Goal: Information Seeking & Learning: Learn about a topic

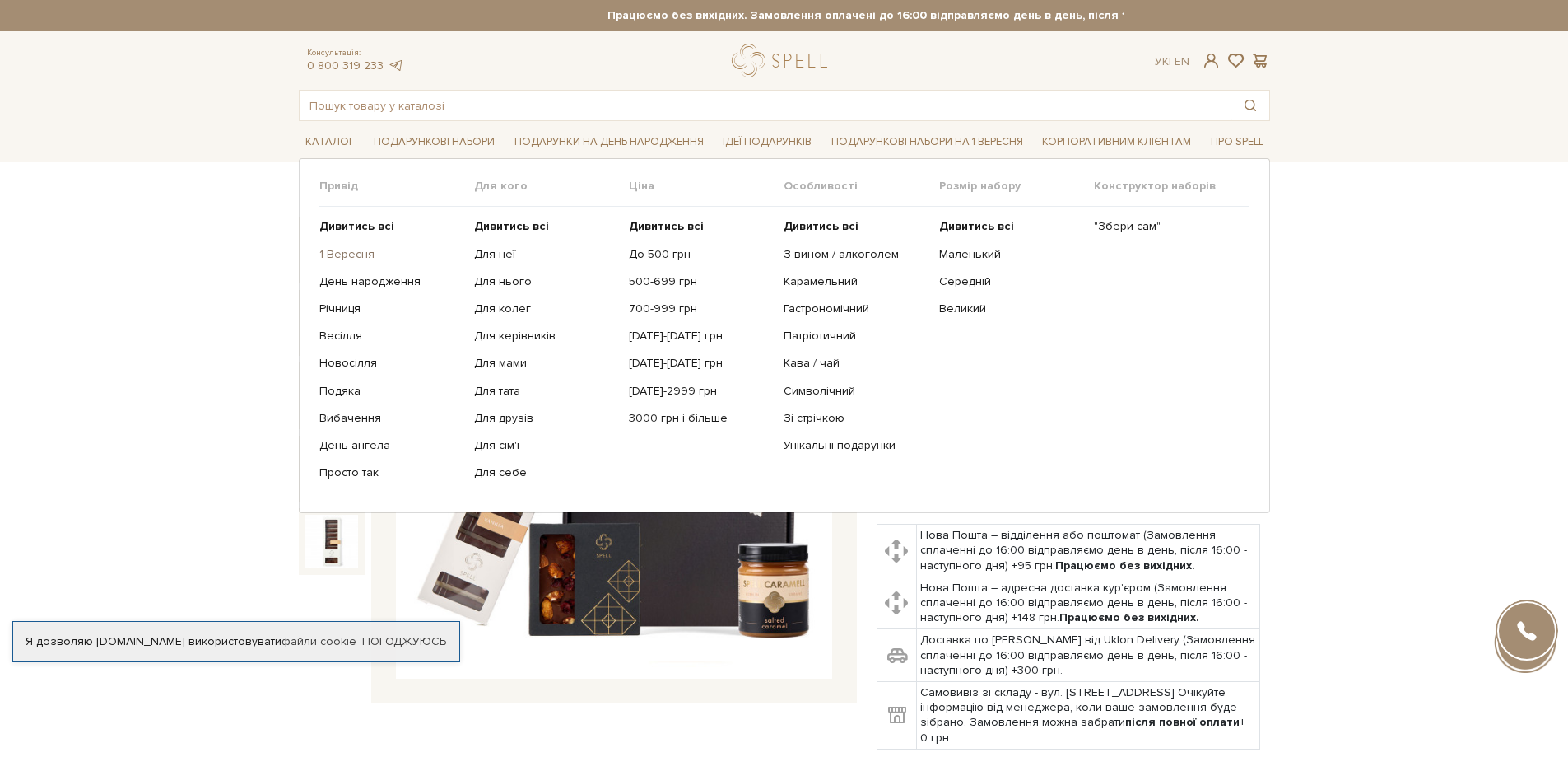
click at [357, 258] on link "1 Вересня" at bounding box center [390, 254] width 142 height 14
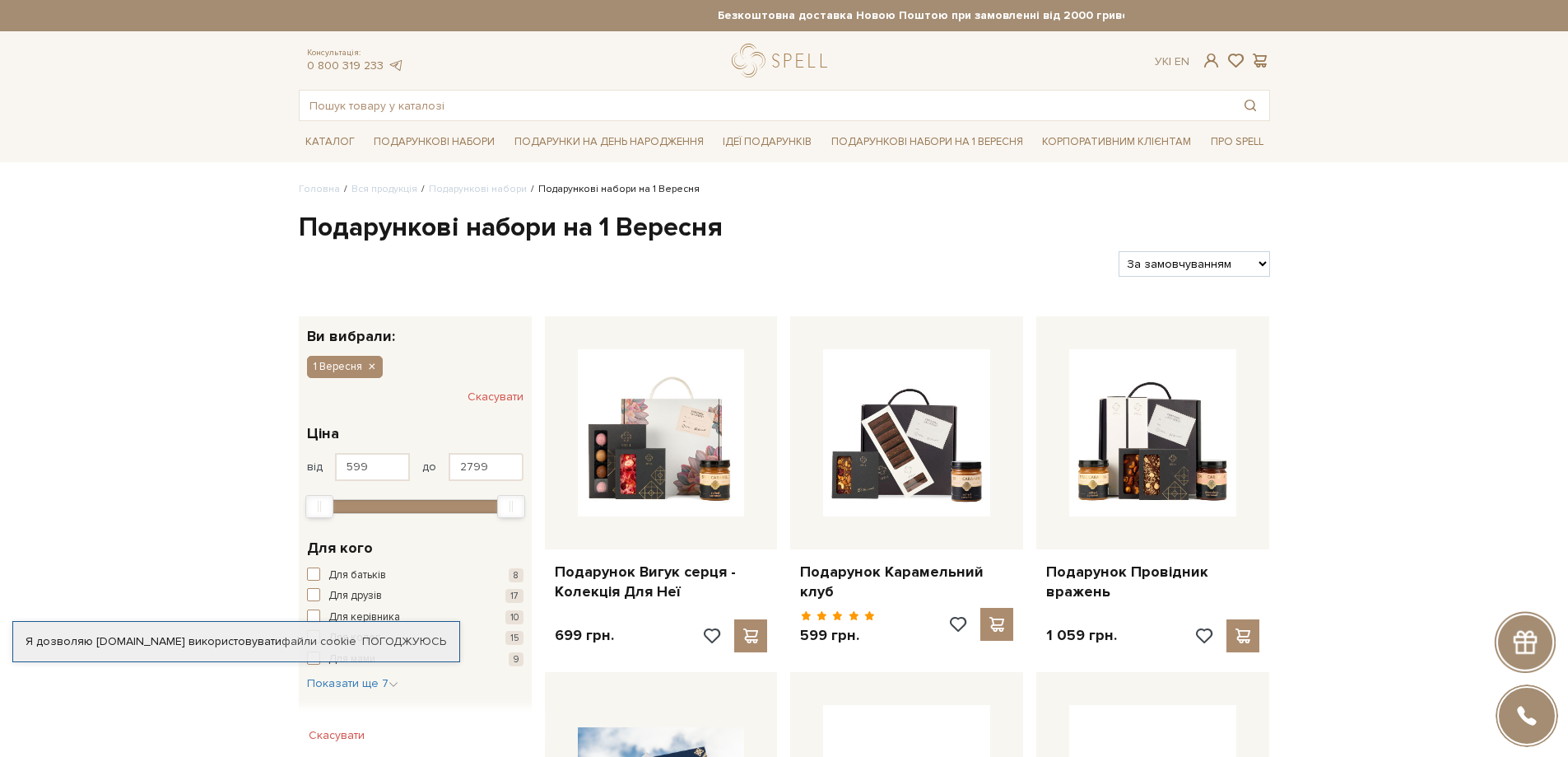
click at [1199, 274] on select "За замовчуванням За Ціною (зростання) За Ціною (зменшення) Новинки За популярні…" at bounding box center [1194, 264] width 150 height 25
select select "[URL][DOMAIN_NAME]"
click at [1119, 251] on select "За замовчуванням За Ціною (зростання) За Ціною (зменшення) Новинки За популярні…" at bounding box center [1194, 264] width 150 height 25
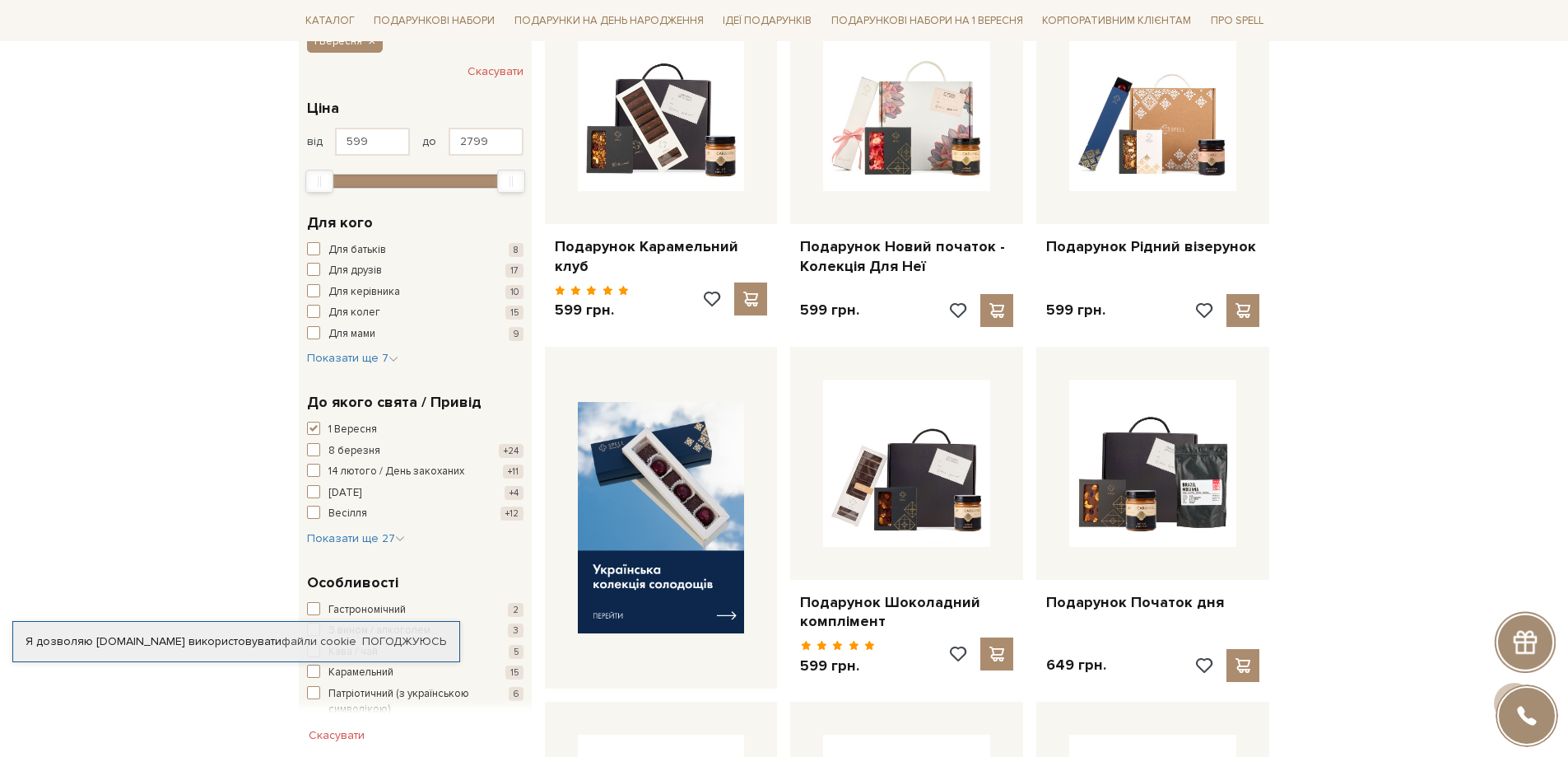
scroll to position [329, 0]
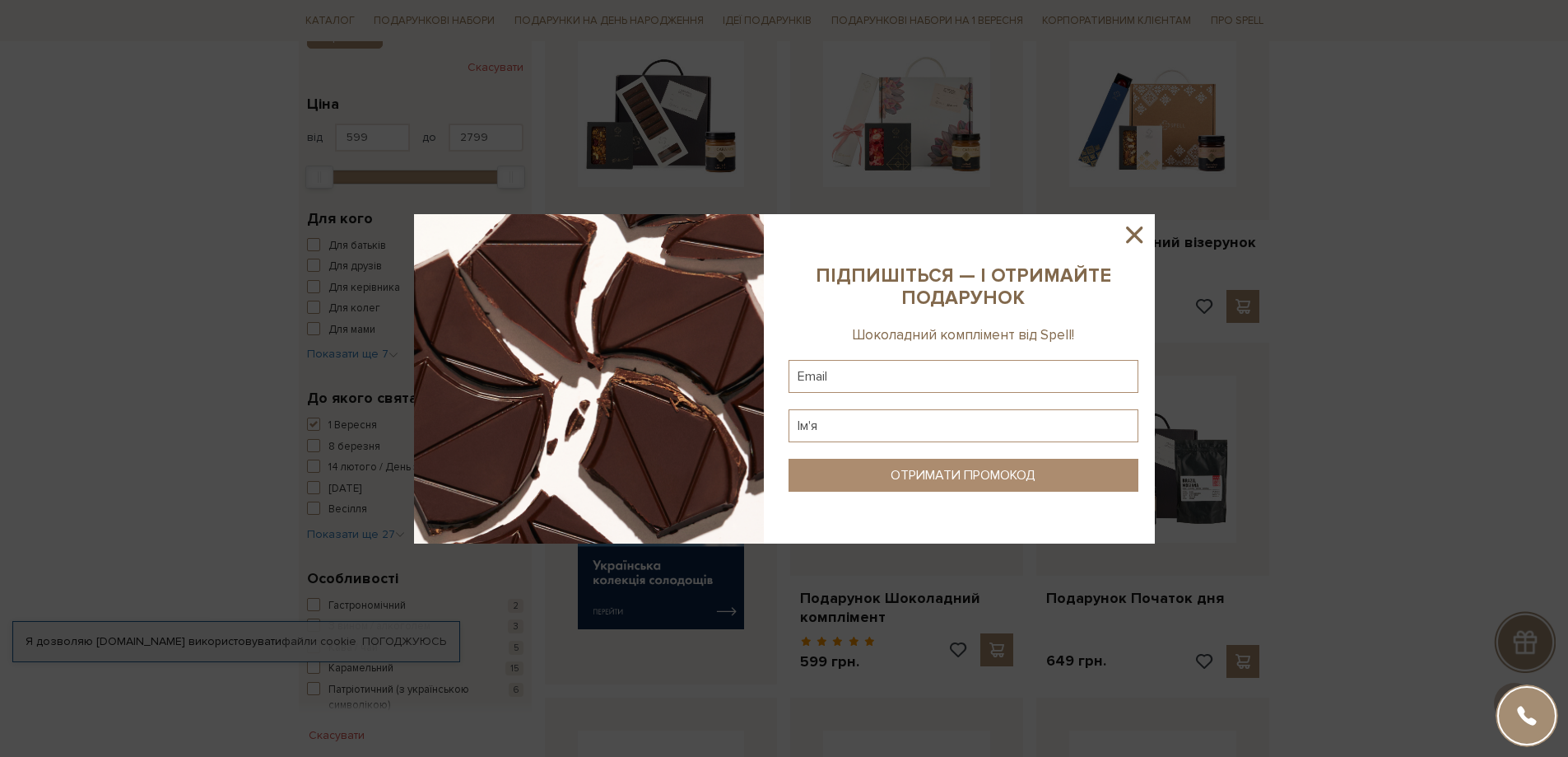
click at [1144, 242] on icon at bounding box center [1134, 234] width 28 height 28
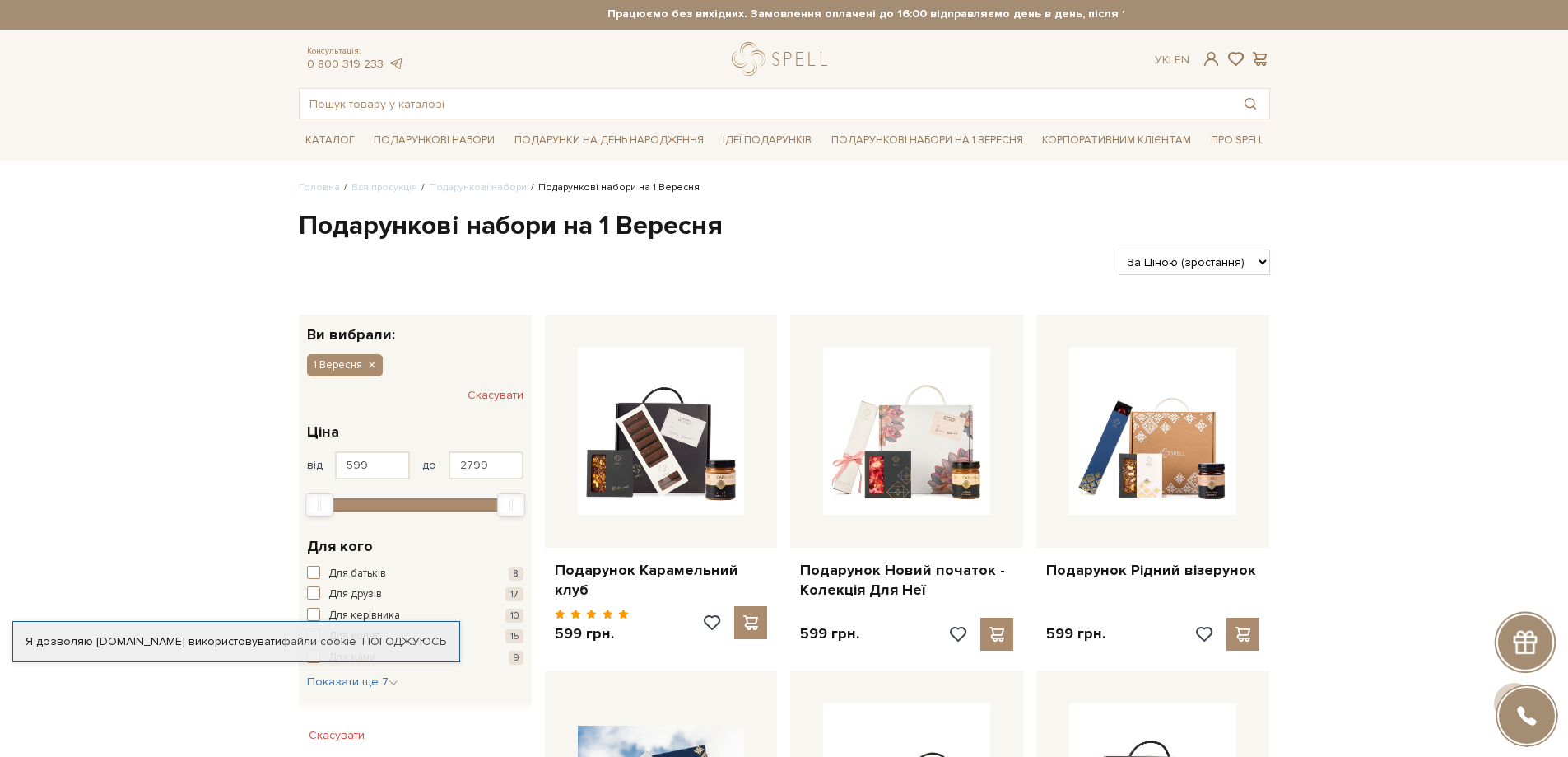
scroll to position [0, 0]
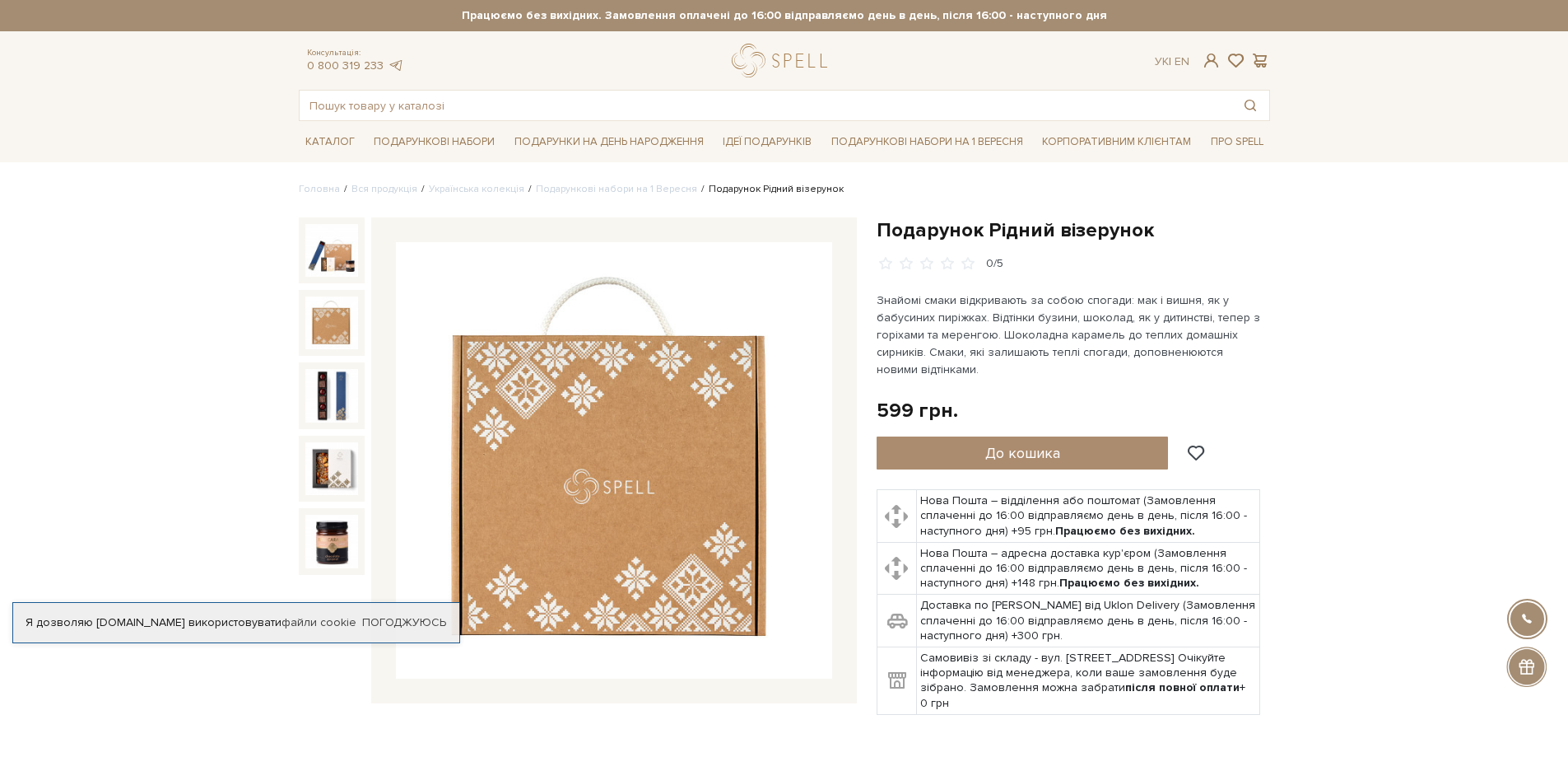
click at [324, 322] on img at bounding box center [332, 323] width 52 height 52
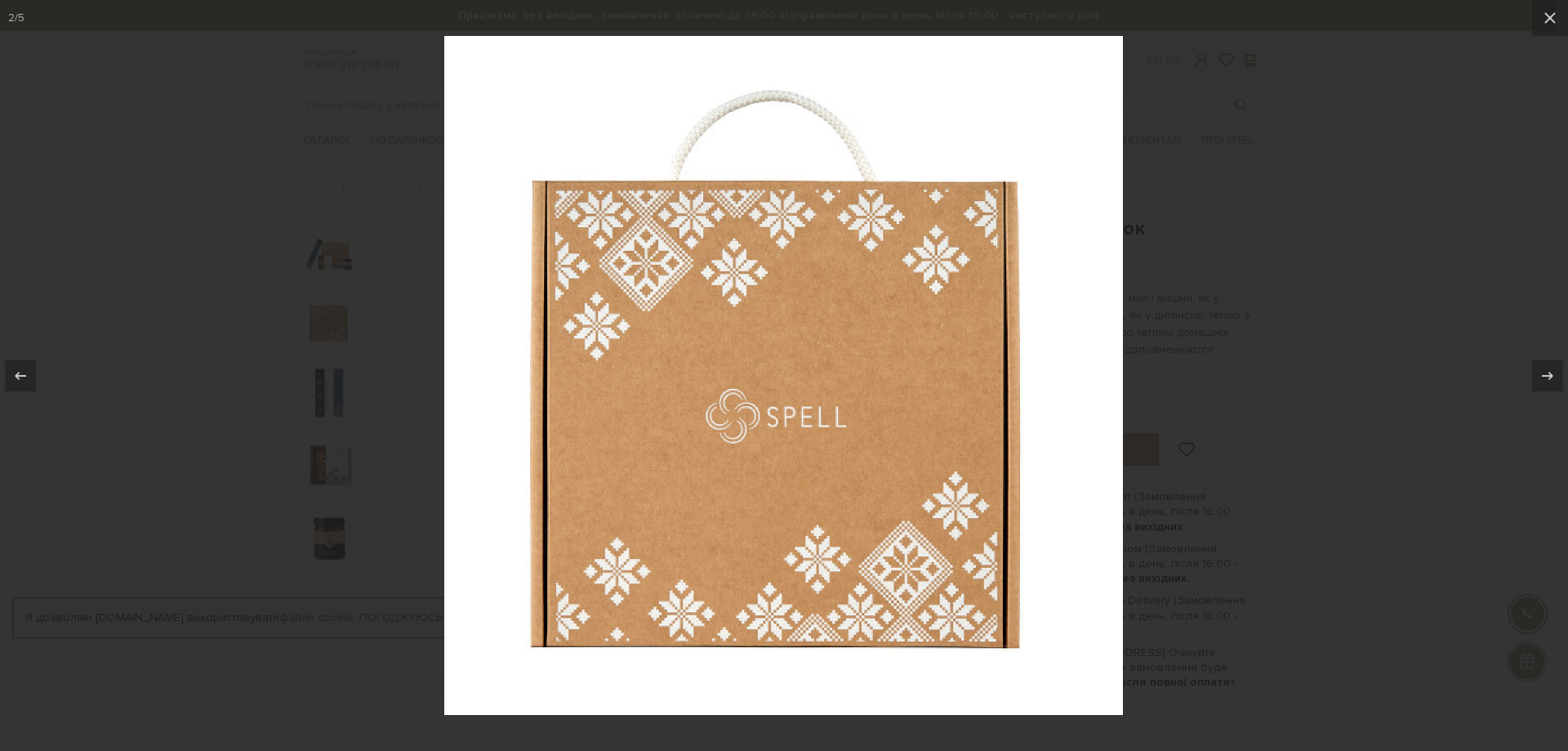
click at [1373, 298] on div at bounding box center [784, 376] width 1568 height 751
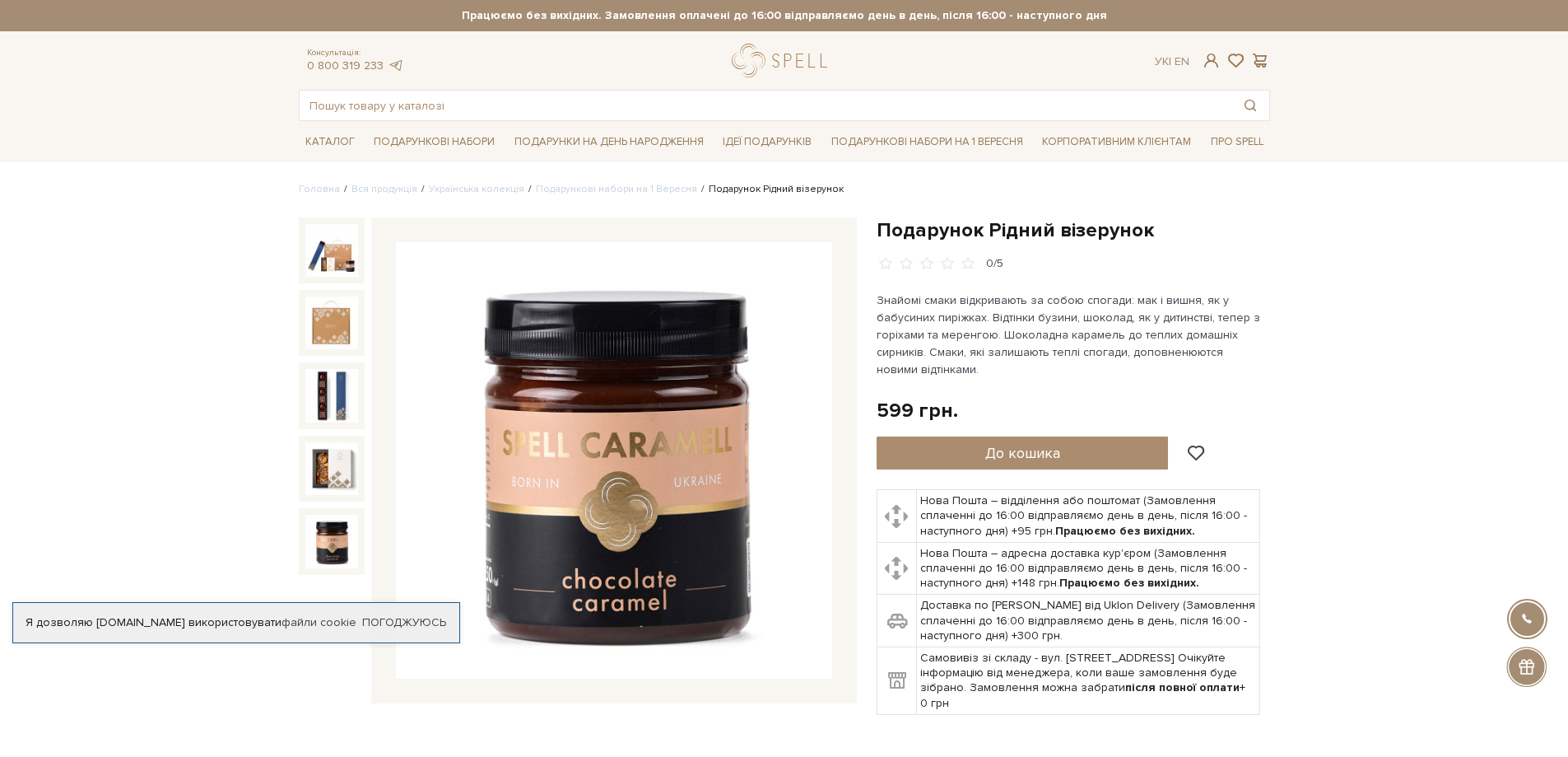
click at [332, 550] on img at bounding box center [332, 541] width 52 height 52
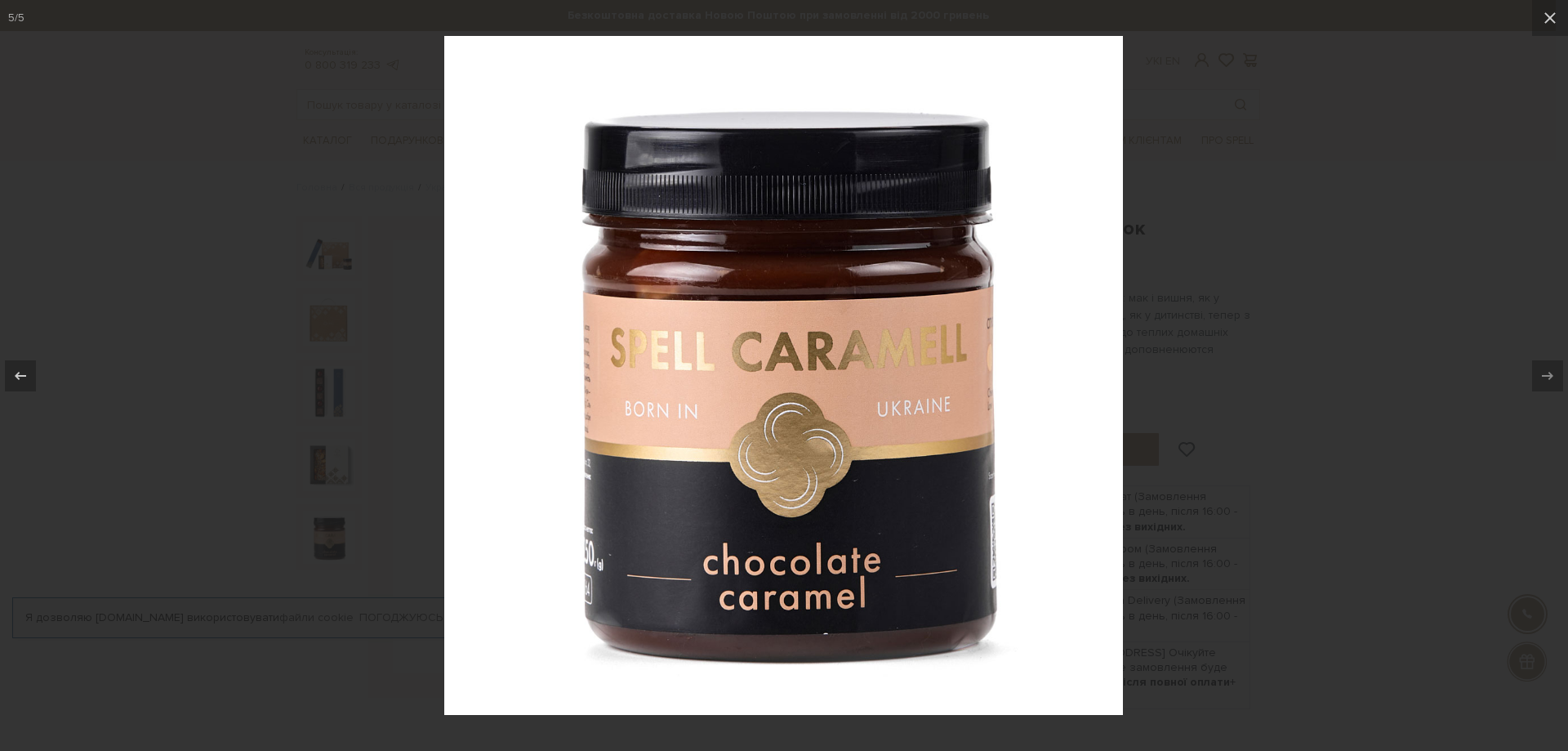
click at [1293, 298] on div at bounding box center [784, 376] width 1568 height 751
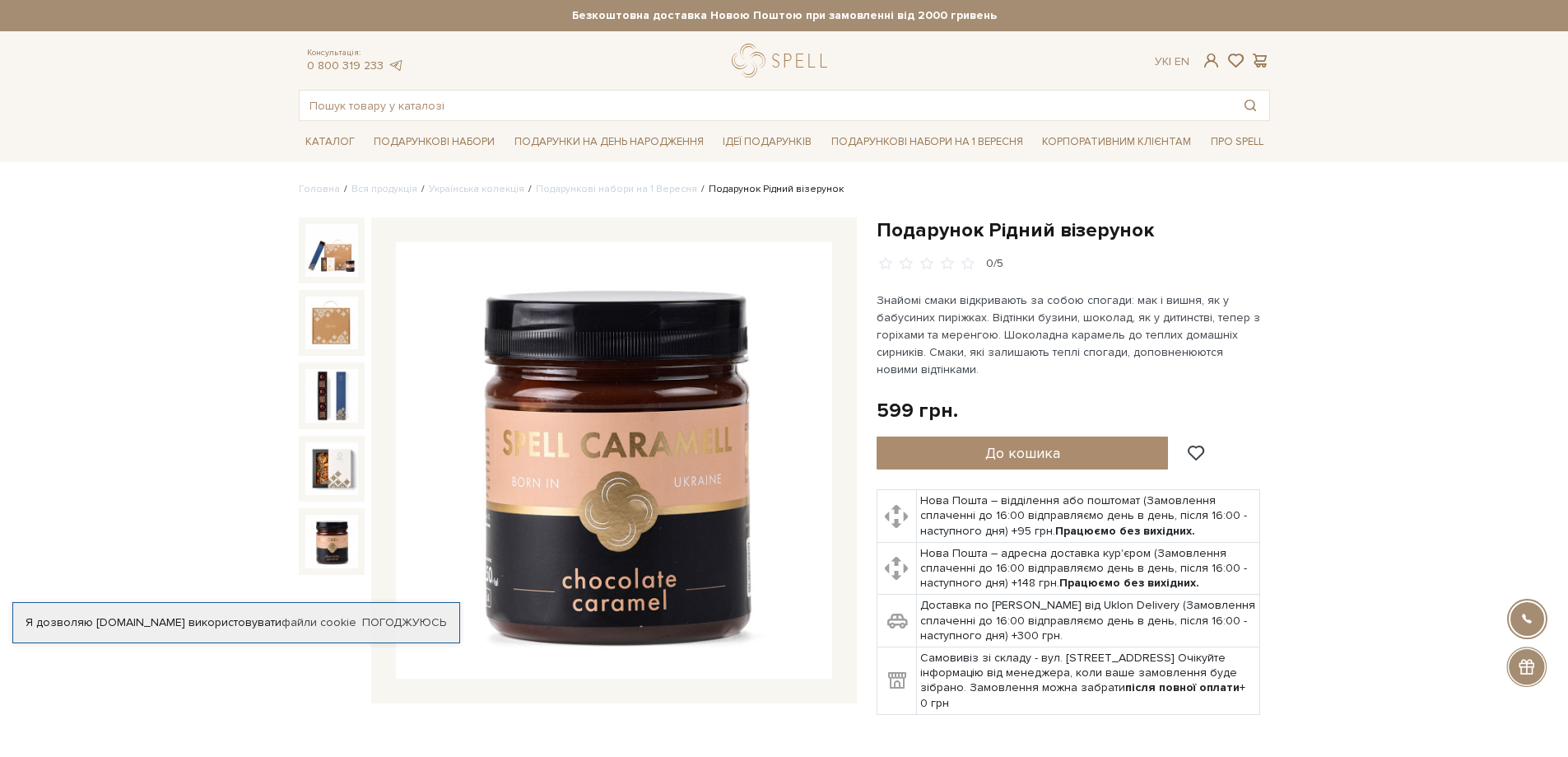
click at [329, 252] on img at bounding box center [332, 250] width 52 height 52
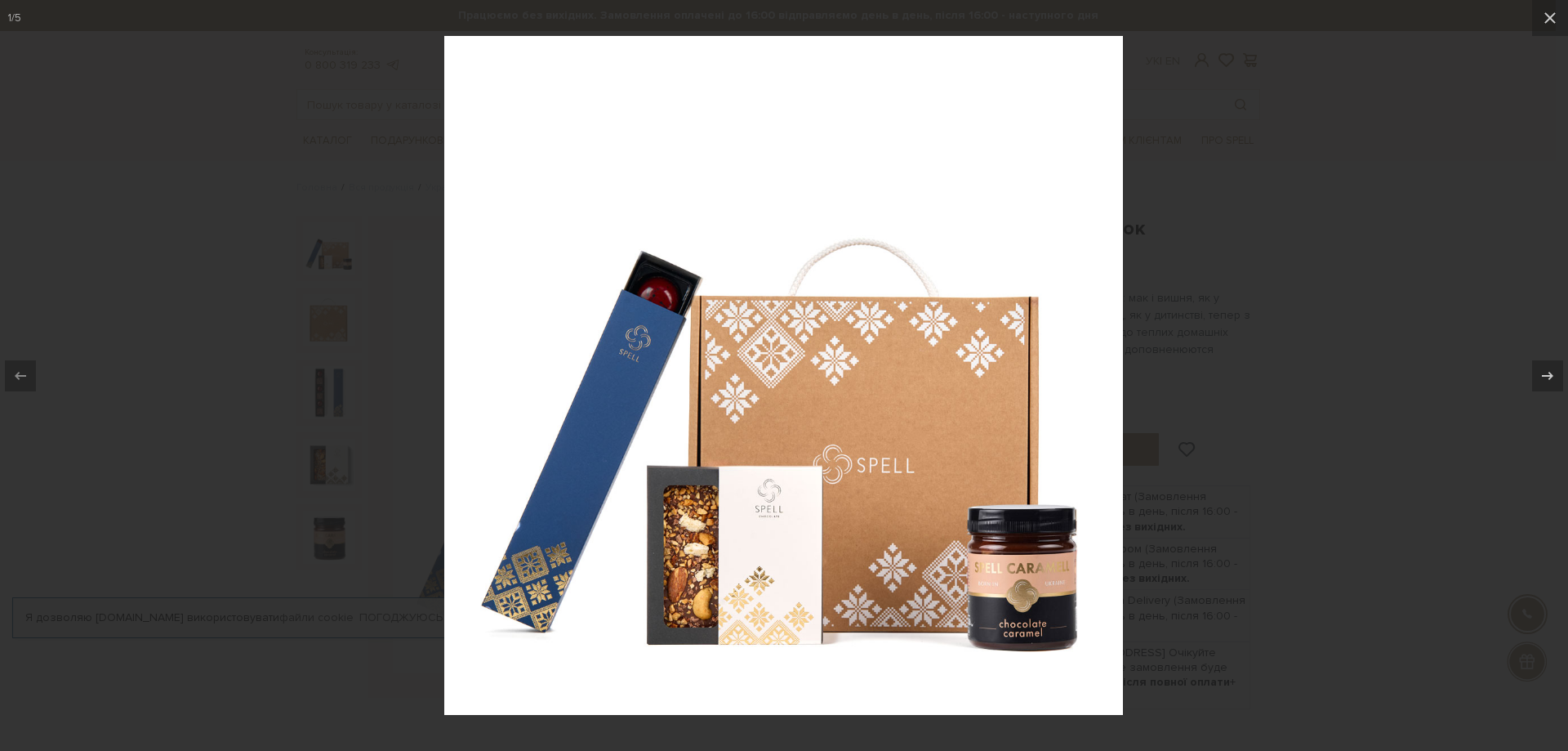
click at [1353, 239] on div at bounding box center [784, 376] width 1568 height 751
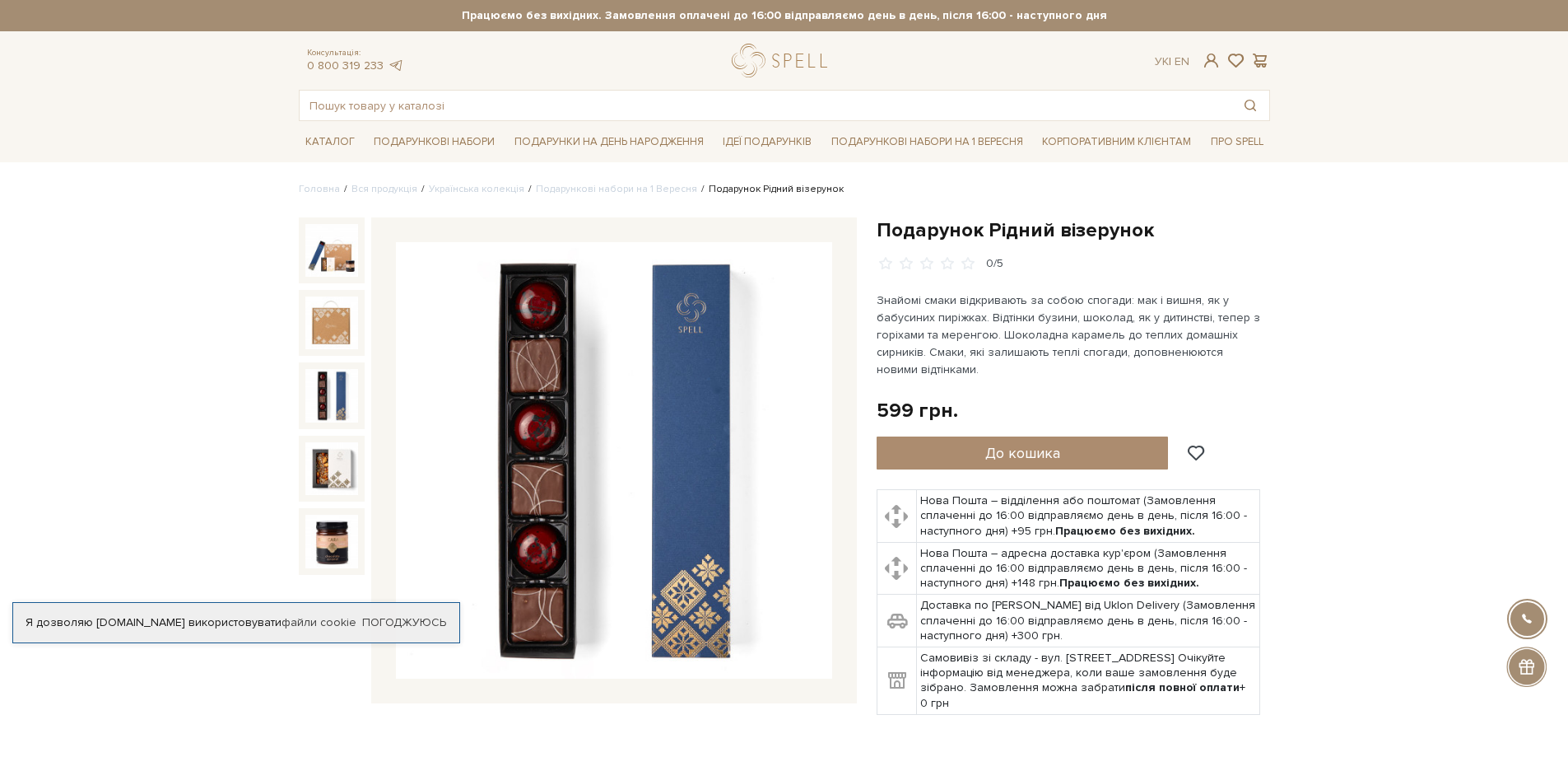
click at [324, 397] on img at bounding box center [332, 395] width 52 height 52
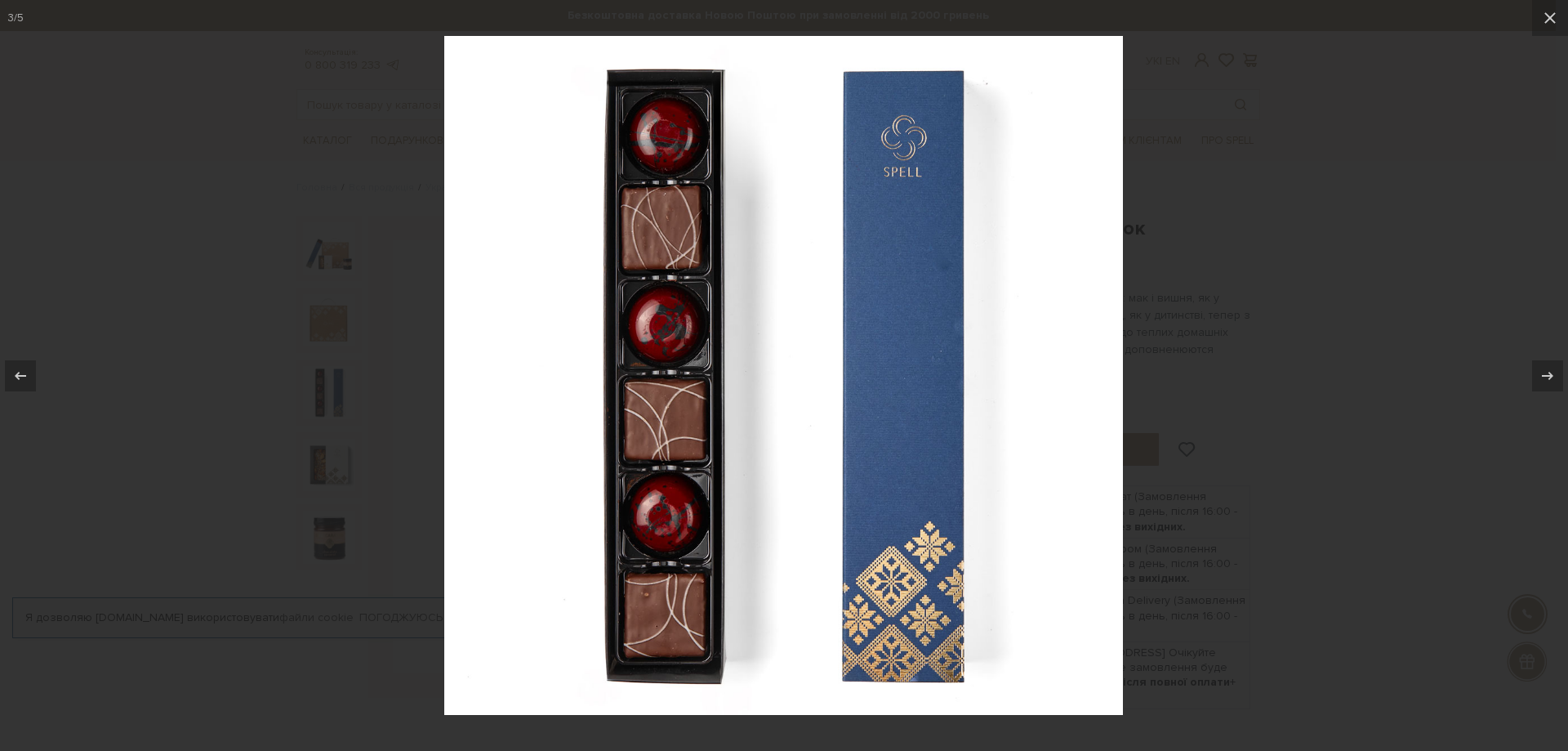
click at [1319, 271] on div at bounding box center [784, 376] width 1568 height 751
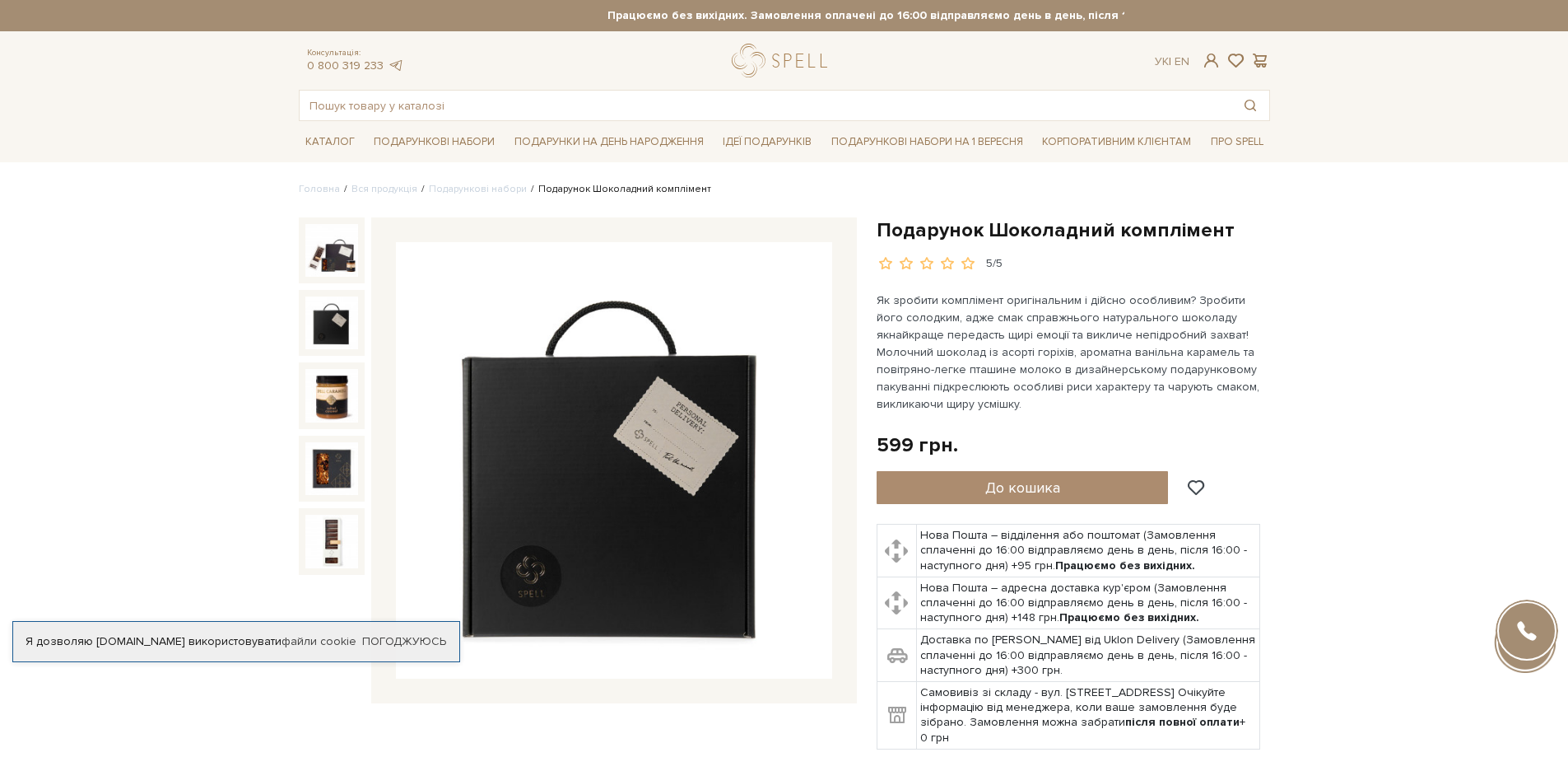
click at [305, 314] on img at bounding box center [332, 323] width 52 height 52
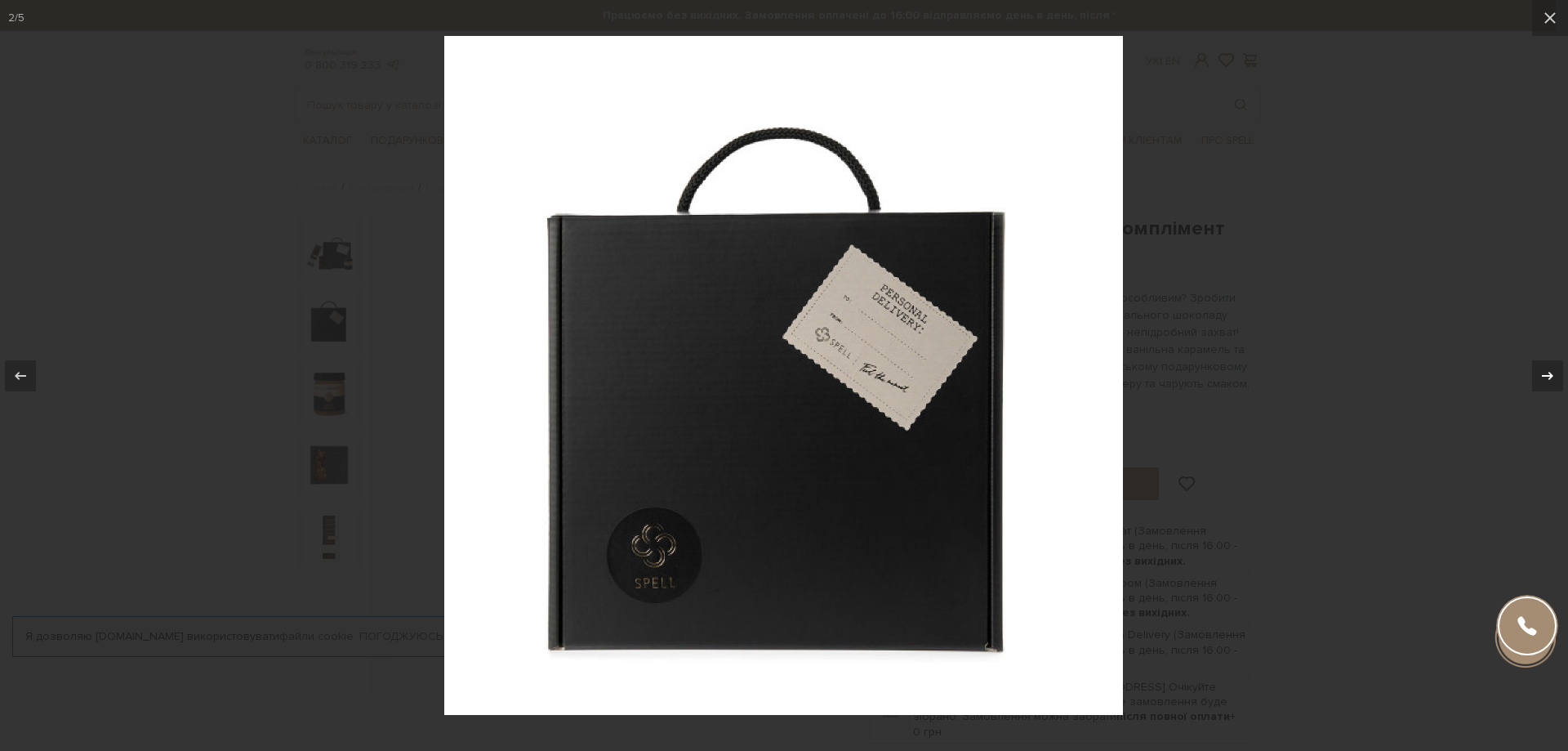
click at [1550, 383] on icon at bounding box center [1547, 376] width 20 height 20
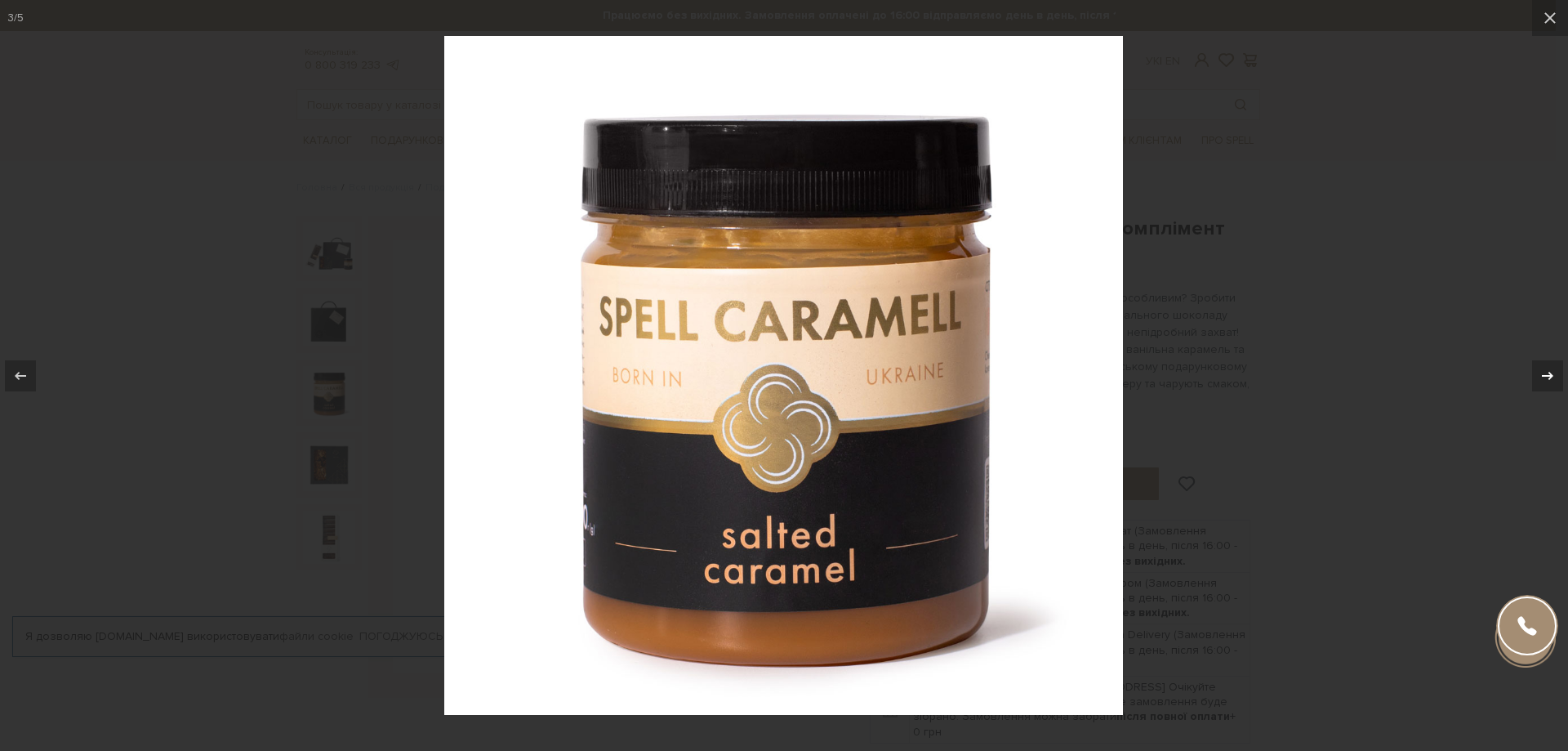
click at [1550, 382] on icon at bounding box center [1547, 376] width 20 height 20
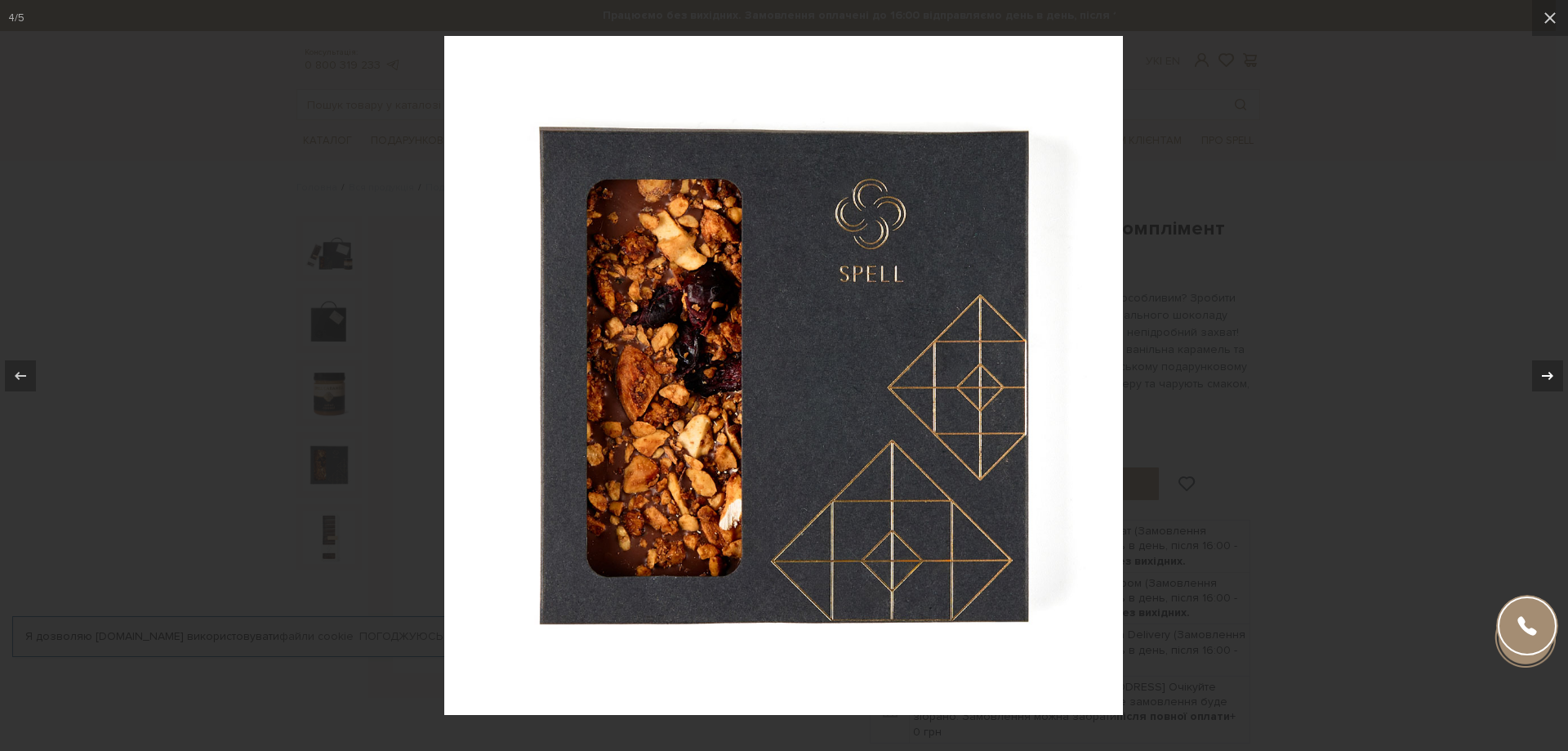
click at [1550, 382] on icon at bounding box center [1547, 376] width 20 height 20
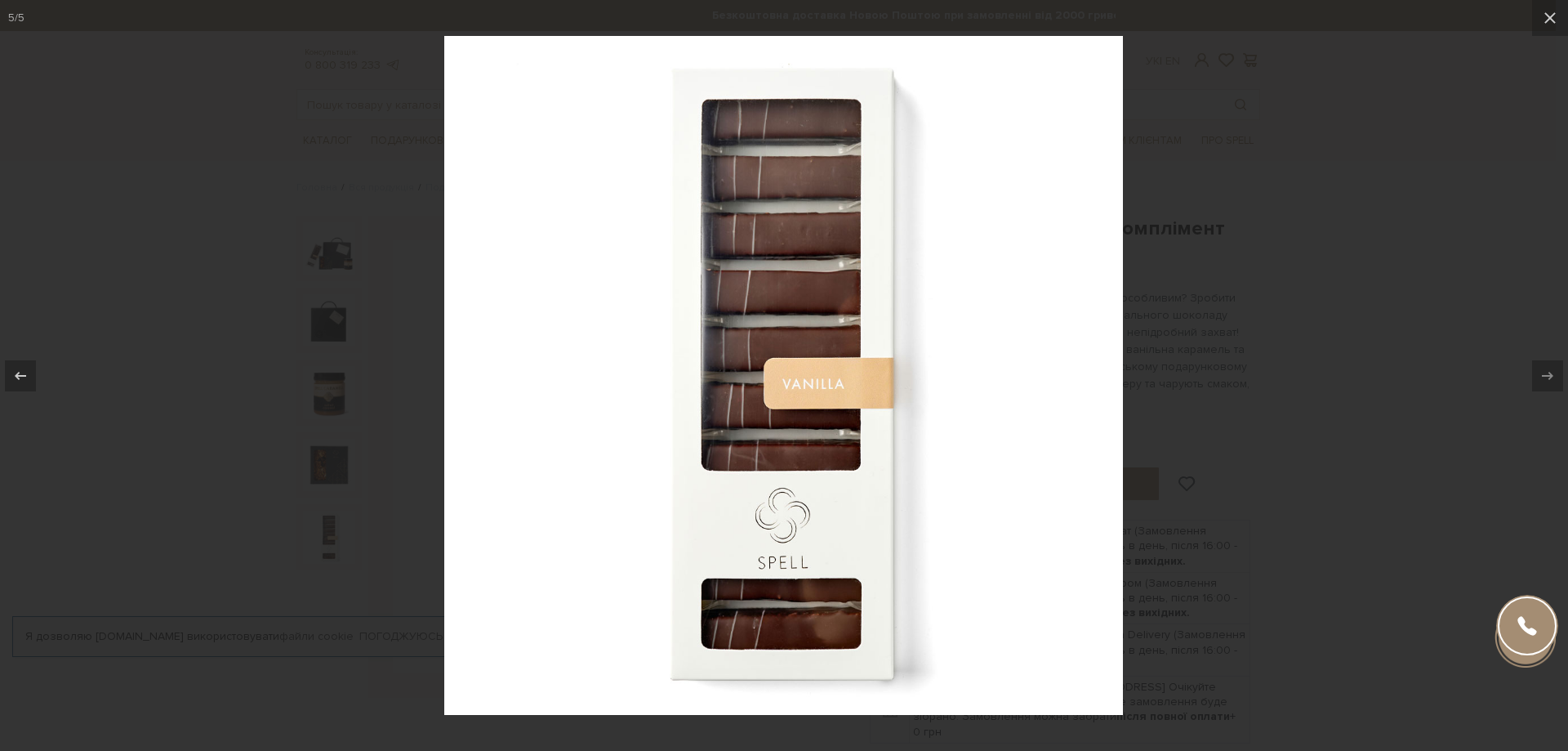
click at [1236, 246] on div at bounding box center [784, 376] width 1568 height 751
